Goal: Task Accomplishment & Management: Use online tool/utility

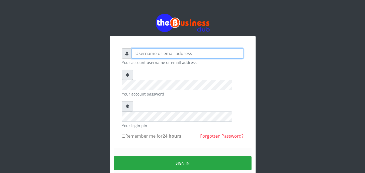
type input "kenachuks"
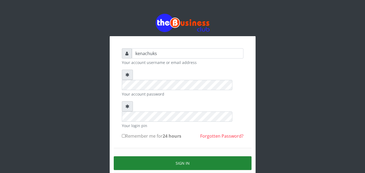
click at [184, 157] on button "Sign in" at bounding box center [183, 164] width 138 height 14
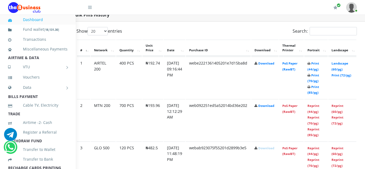
scroll to position [285, 22]
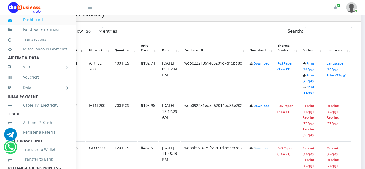
click at [314, 68] on td "Print (44/pg) Print (70/pg) Print (85/pg)" at bounding box center [312, 78] width 24 height 42
click at [315, 66] on link "Print (44/pg)" at bounding box center [309, 66] width 12 height 10
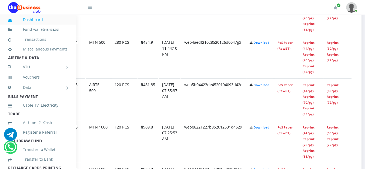
scroll to position [285, 22]
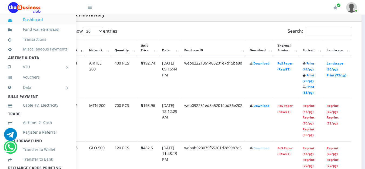
click at [313, 68] on link "Print (44/pg)" at bounding box center [309, 66] width 12 height 10
